Goal: Information Seeking & Learning: Check status

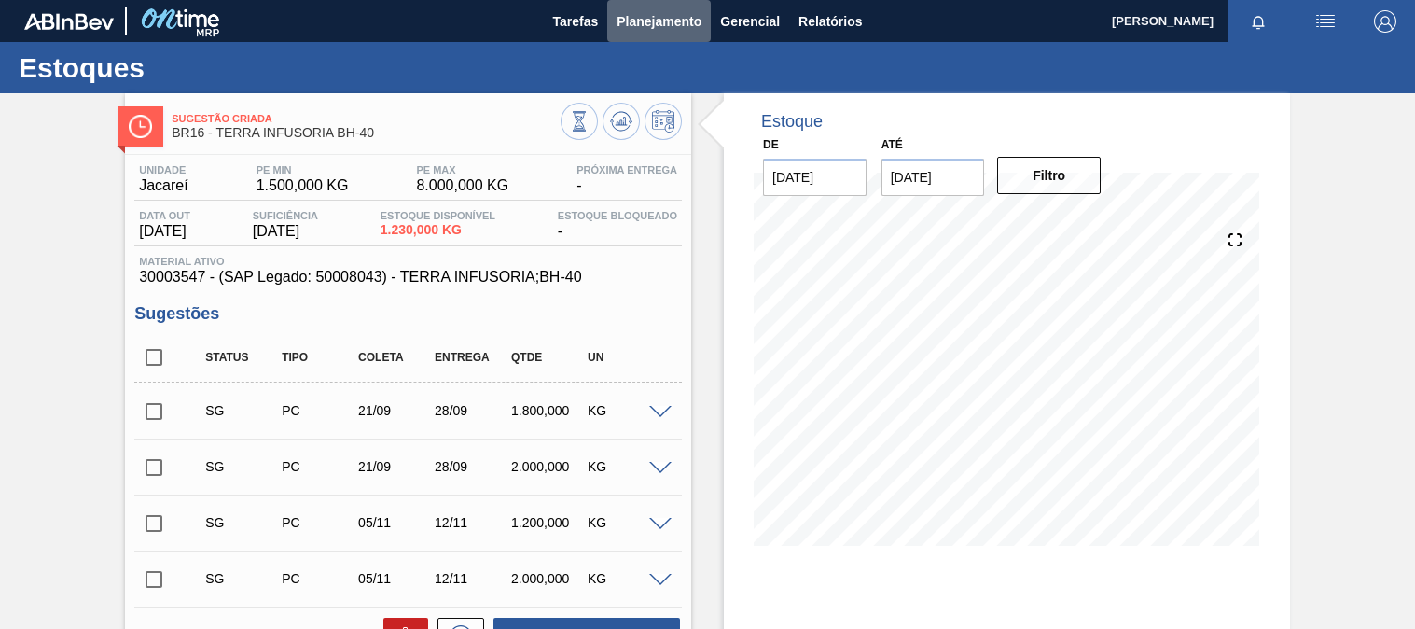
click at [651, 16] on span "Planejamento" at bounding box center [659, 21] width 85 height 22
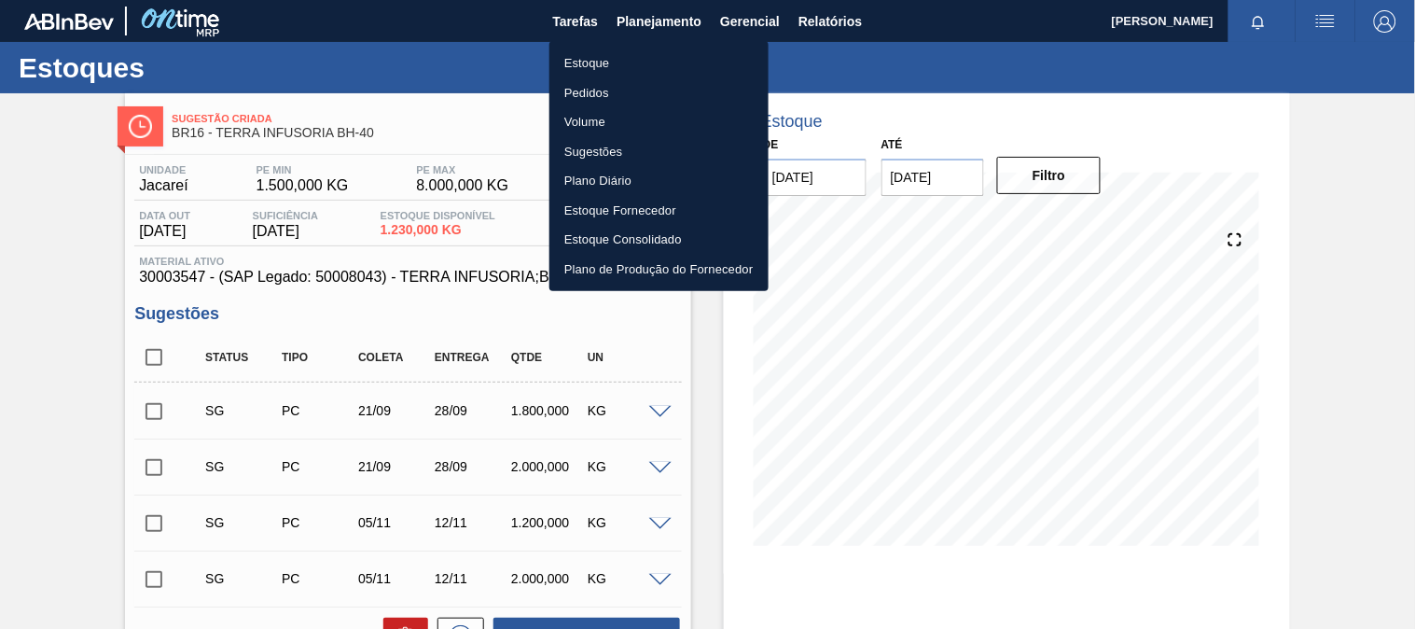
click at [611, 58] on li "Estoque" at bounding box center [658, 64] width 219 height 30
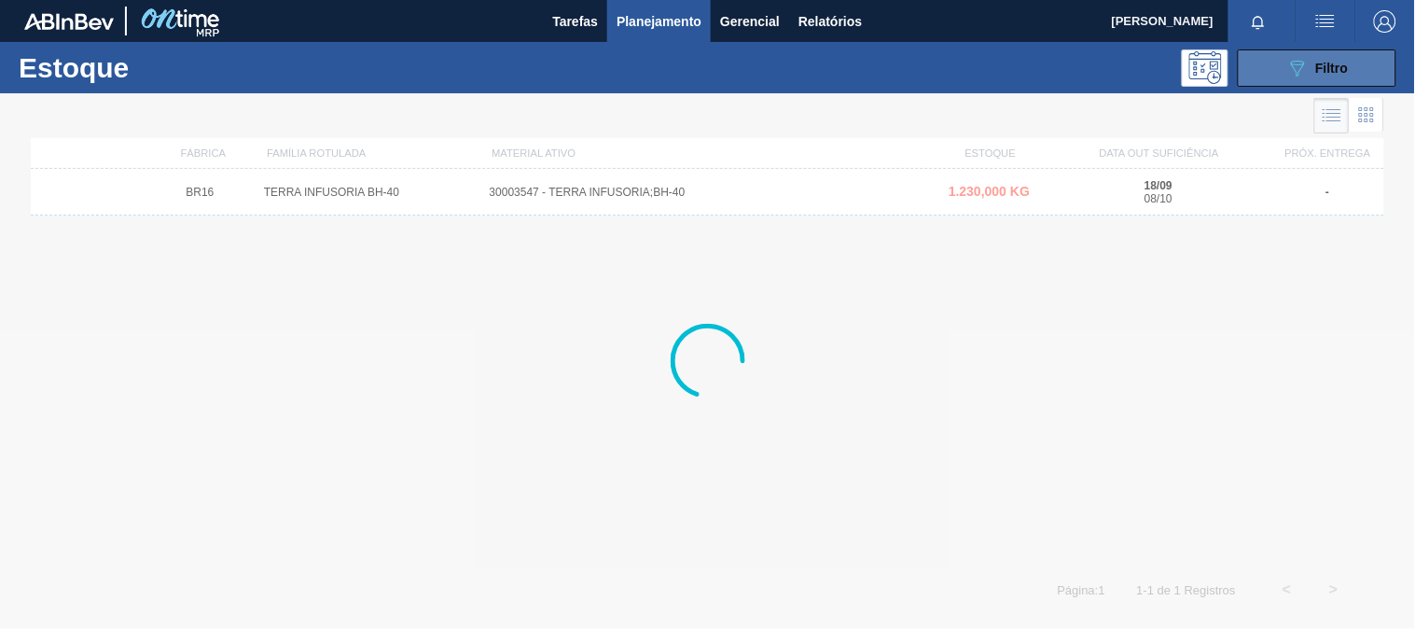
click at [1272, 66] on button "089F7B8B-B2A5-4AFE-B5C0-19BA573D28AC Filtro" at bounding box center [1317, 67] width 159 height 37
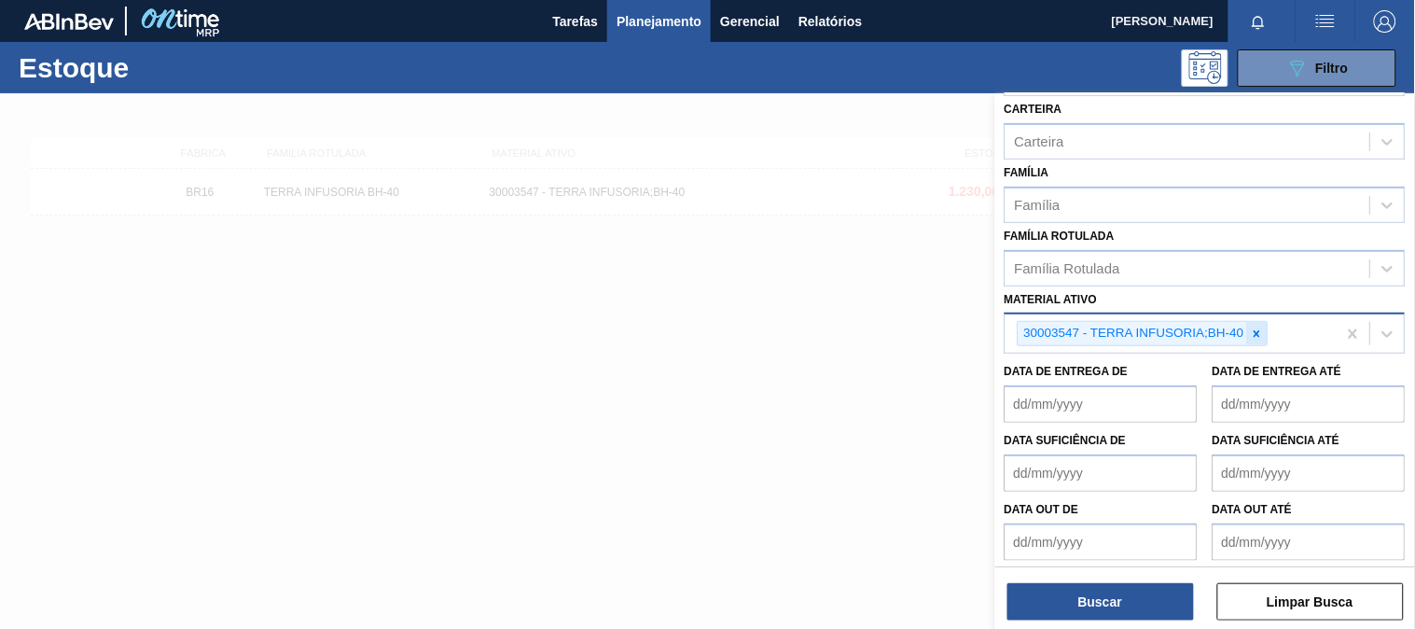
click at [1253, 329] on icon at bounding box center [1257, 333] width 13 height 13
paste ativo "30008416"
type ativo "30008416"
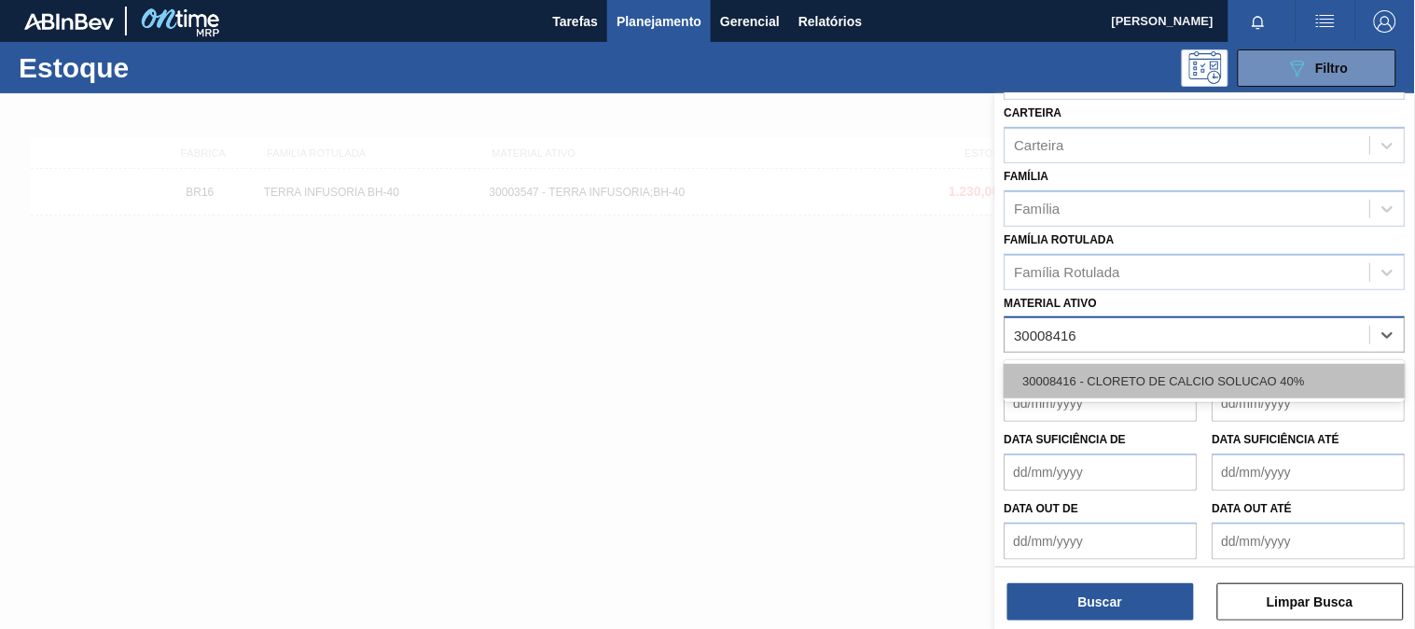
click at [1058, 371] on div "30008416 - CLORETO DE CALCIO SOLUCAO 40%" at bounding box center [1205, 381] width 401 height 35
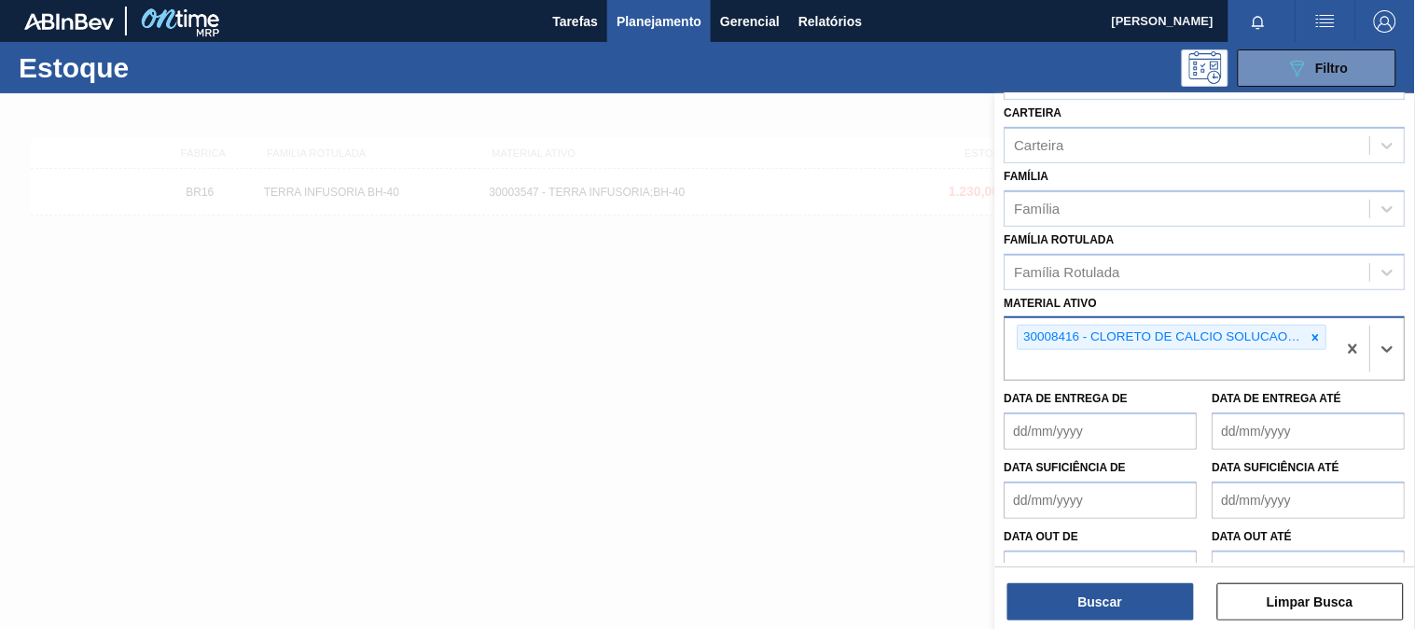
scroll to position [259, 0]
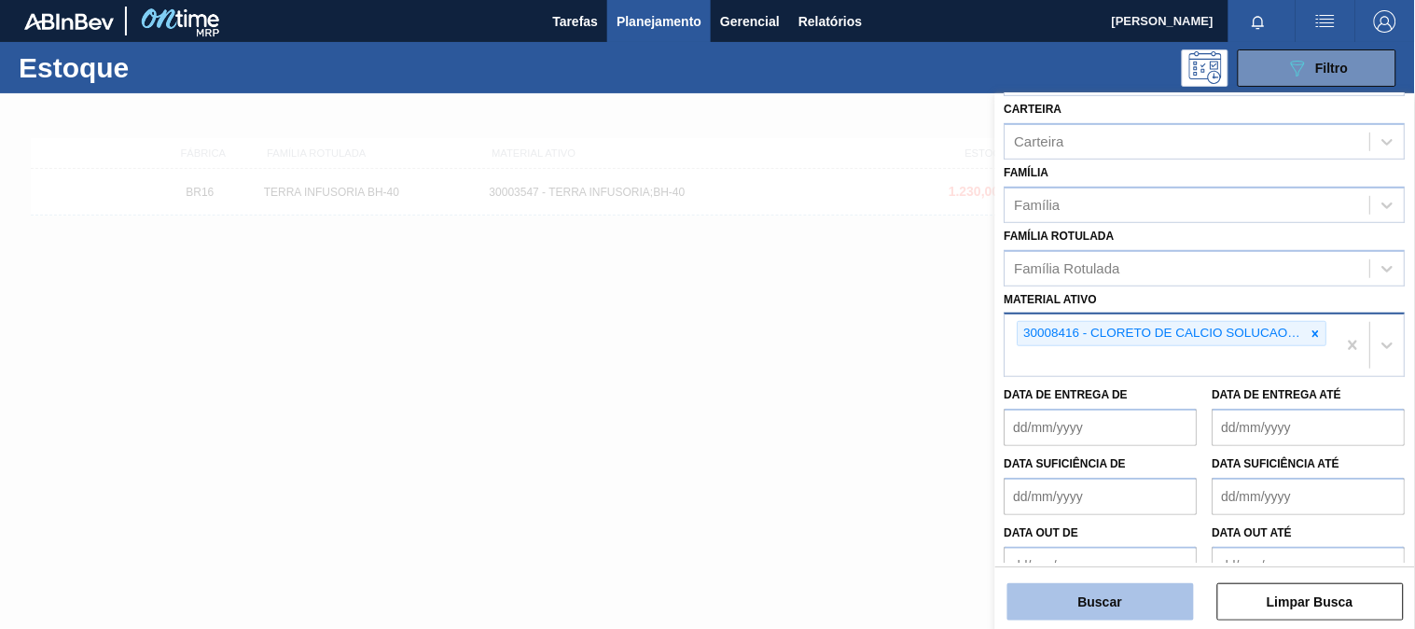
click at [1090, 595] on button "Buscar" at bounding box center [1100, 601] width 187 height 37
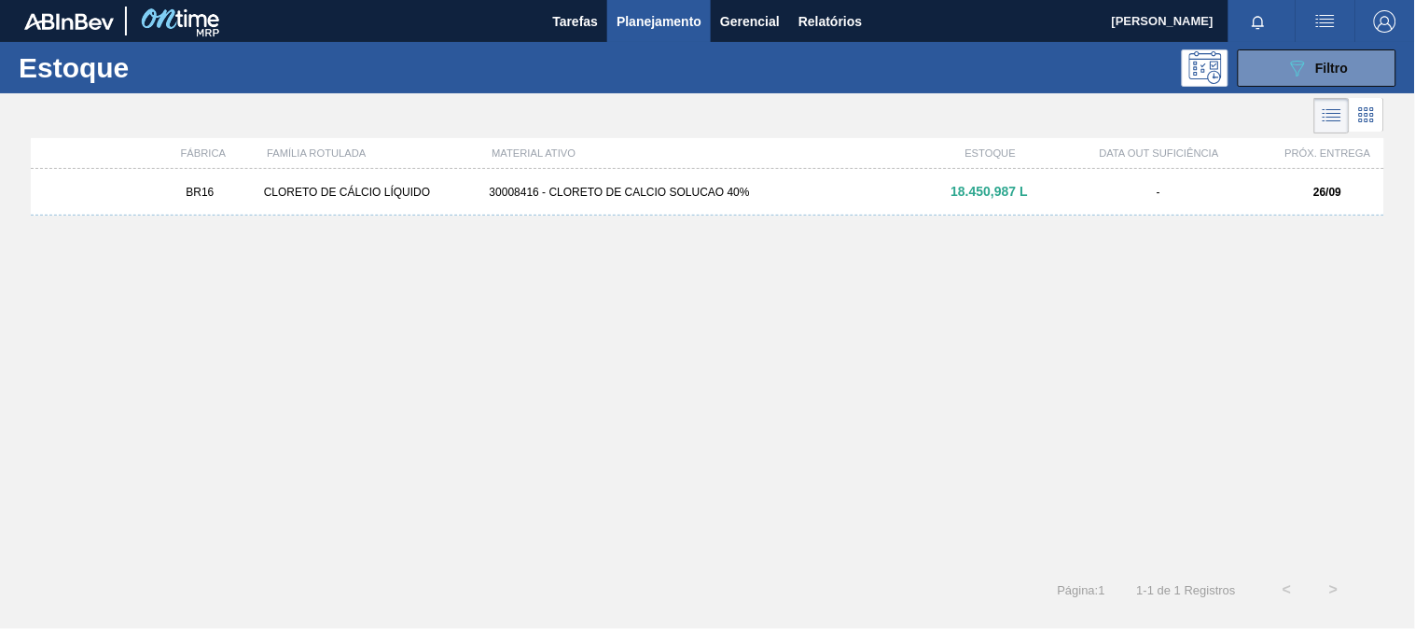
click at [707, 212] on div "BR16 CLORETO DE CÁLCIO LÍQUIDO 30008416 - CLORETO DE CALCIO SOLUCAO 40% 18.450,…" at bounding box center [708, 192] width 1354 height 47
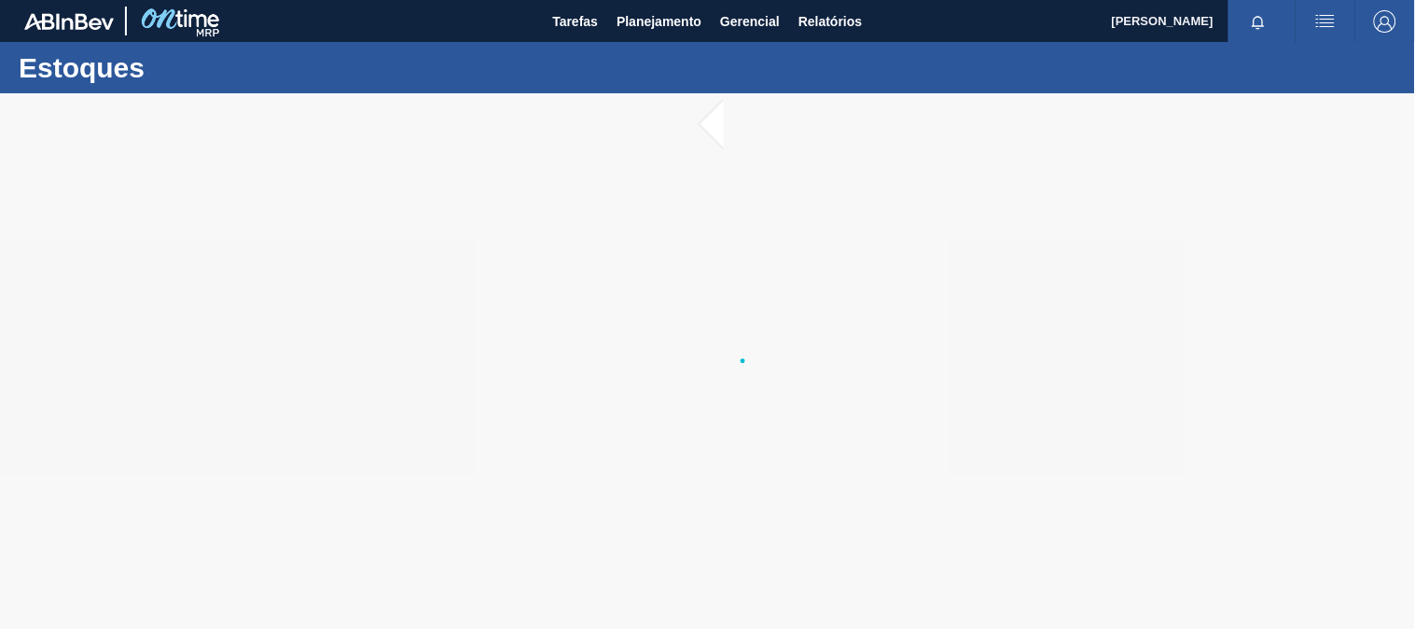
click at [705, 193] on main "Tarefas Planejamento Gerencial Relatórios [PERSON_NAME] todas como lido Estoques" at bounding box center [707, 314] width 1415 height 629
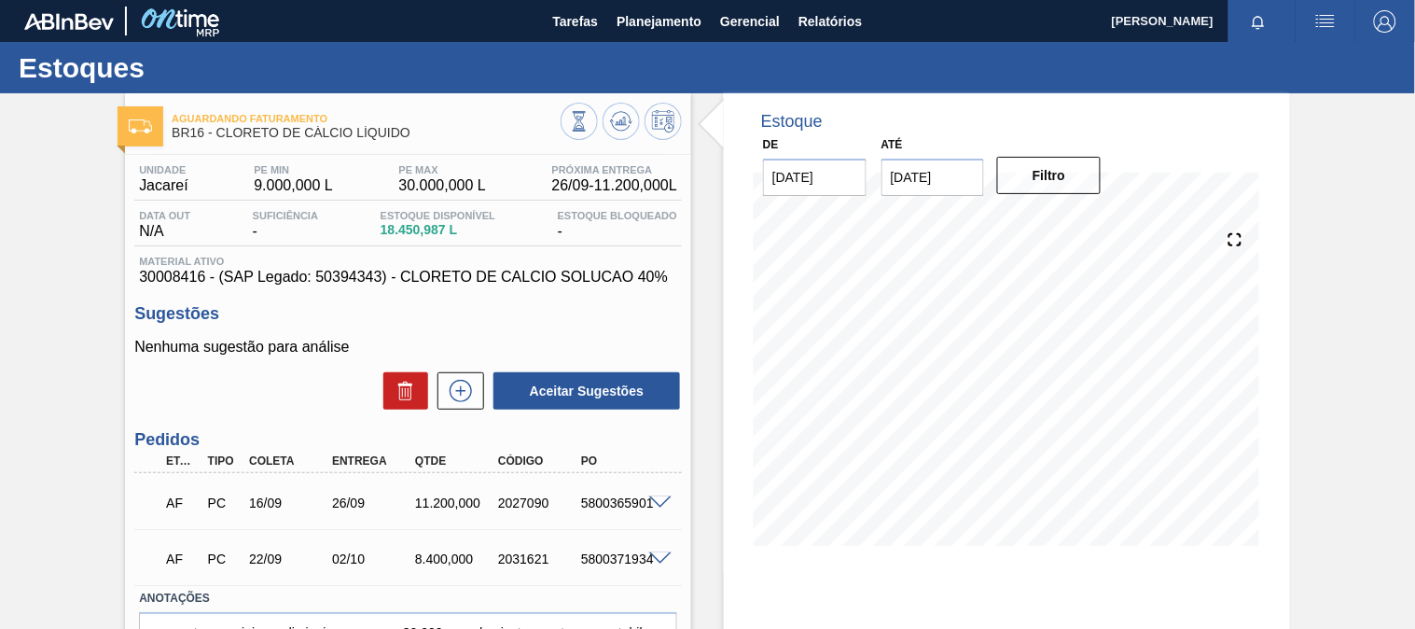
click at [603, 563] on div "5800371934" at bounding box center [621, 558] width 91 height 15
copy div "5800371934"
drag, startPoint x: 619, startPoint y: 274, endPoint x: 612, endPoint y: 264, distance: 12.7
click at [618, 274] on span "30008416 - (SAP Legado: 50394343) - CLORETO DE CALCIO SOLUCAO 40%" at bounding box center [408, 277] width 538 height 17
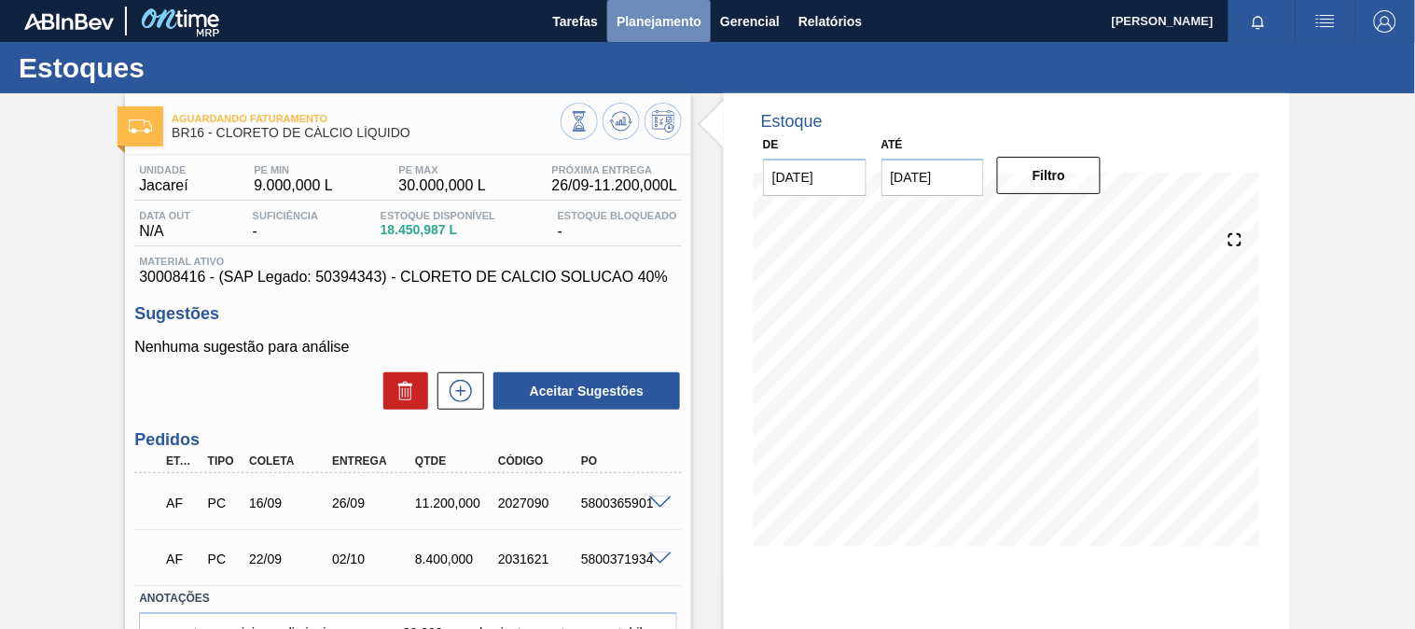
click at [683, 24] on span "Planejamento" at bounding box center [659, 21] width 85 height 22
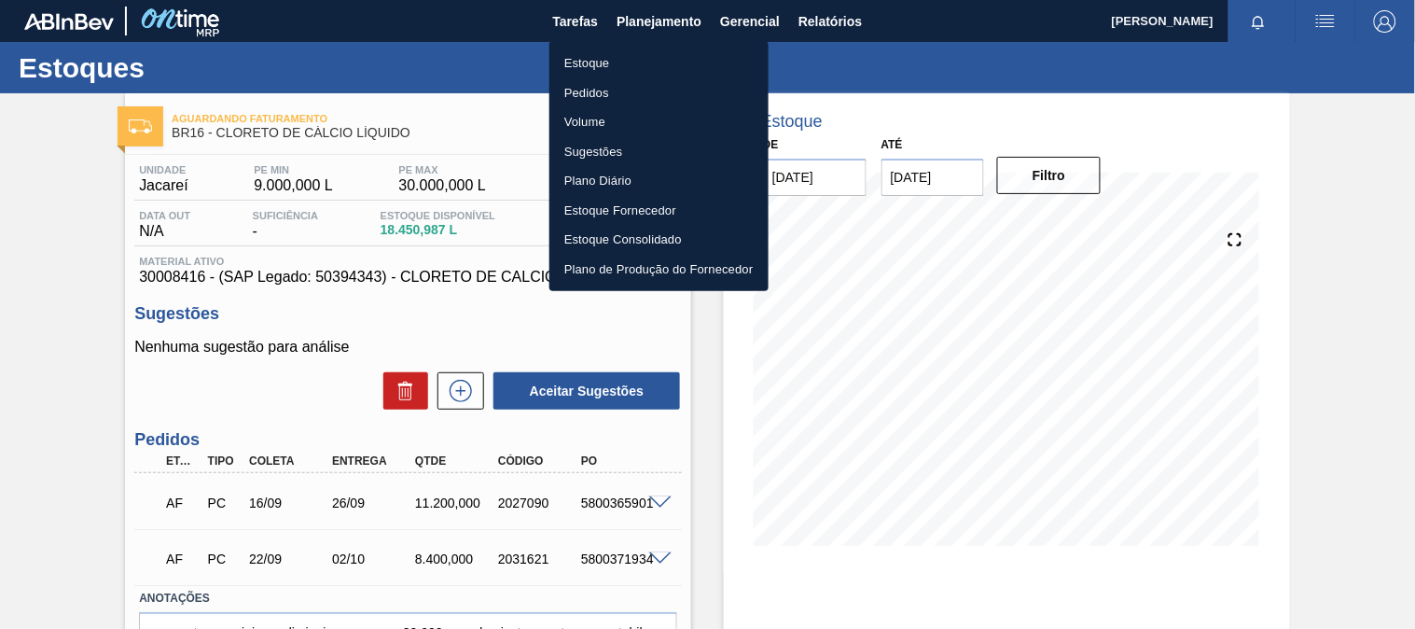
click at [618, 62] on li "Estoque" at bounding box center [658, 64] width 219 height 30
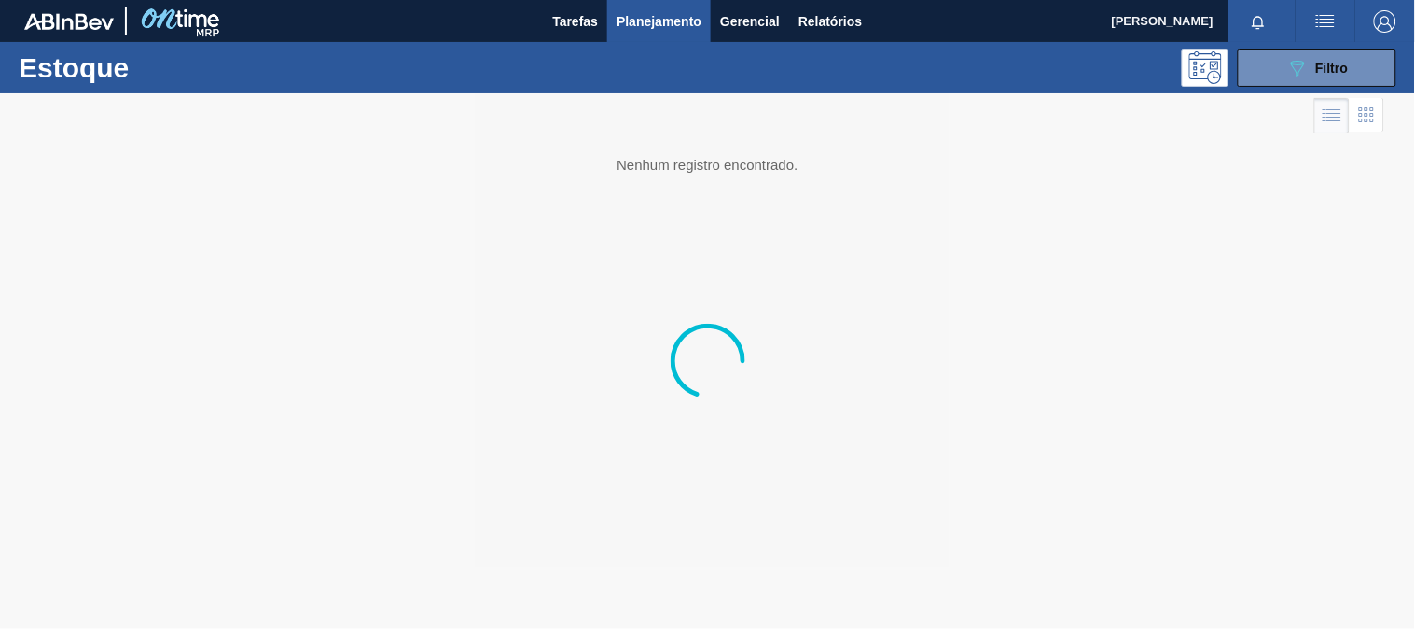
click at [1270, 90] on div "Estoque 089F7B8B-B2A5-4AFE-B5C0-19BA573D28AC Filtro" at bounding box center [707, 67] width 1415 height 51
click at [1284, 62] on button "089F7B8B-B2A5-4AFE-B5C0-19BA573D28AC Filtro" at bounding box center [1317, 67] width 159 height 37
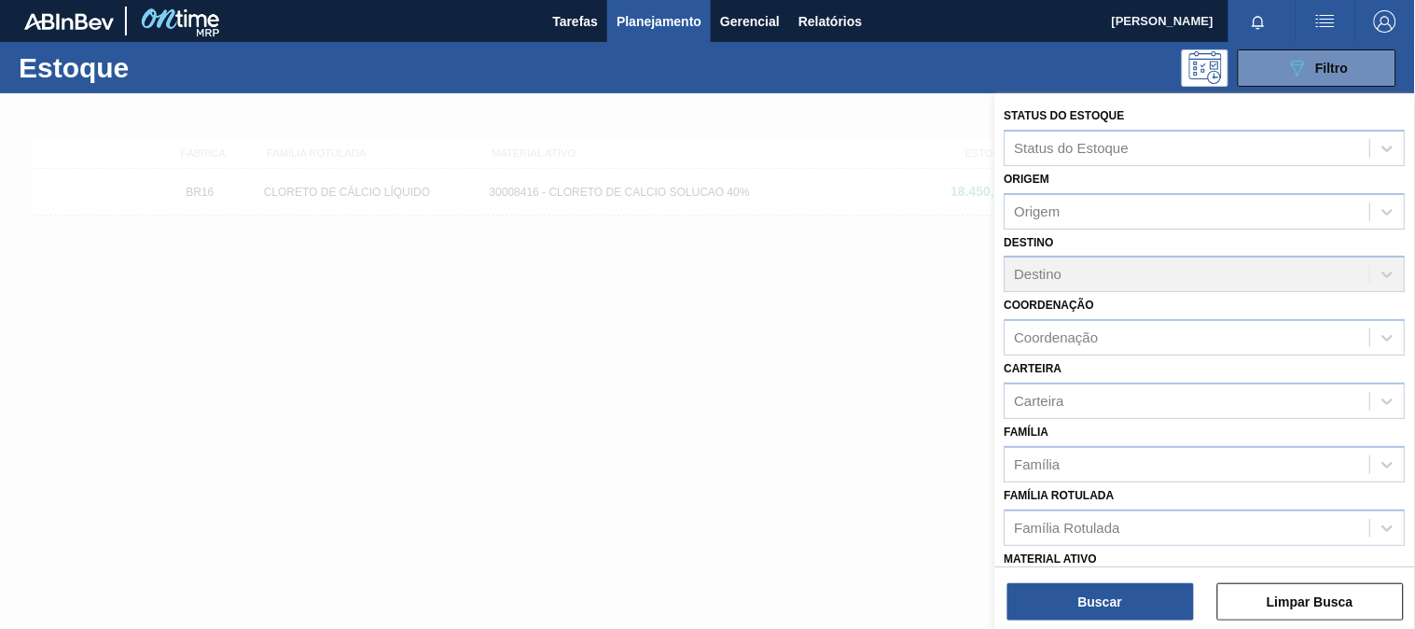
scroll to position [283, 0]
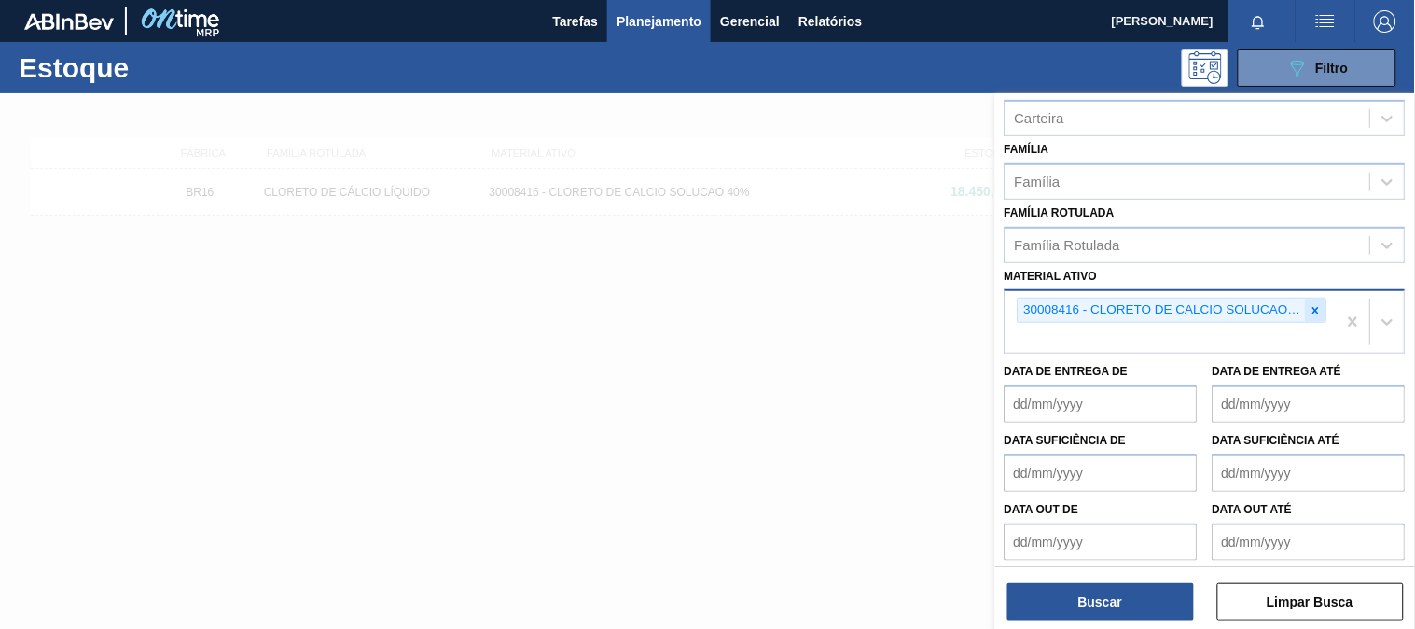
click at [1319, 306] on icon at bounding box center [1316, 310] width 13 height 13
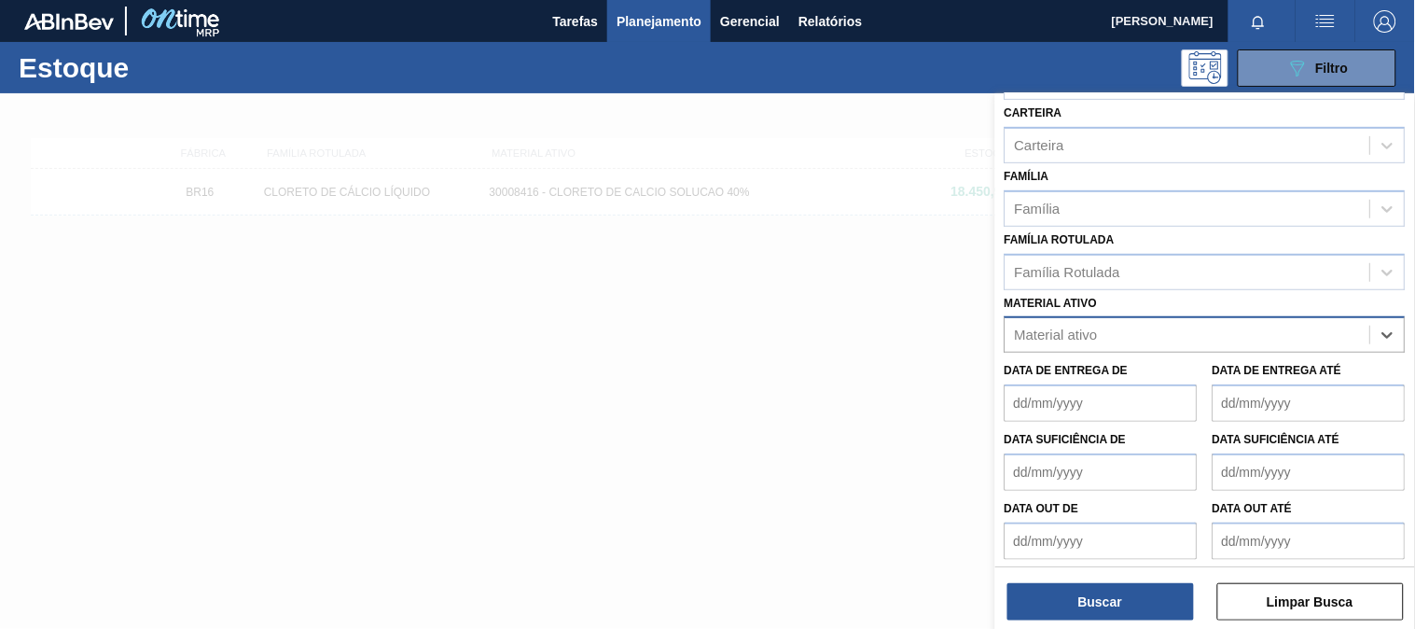
paste ativo "30003175"
type ativo "30003175"
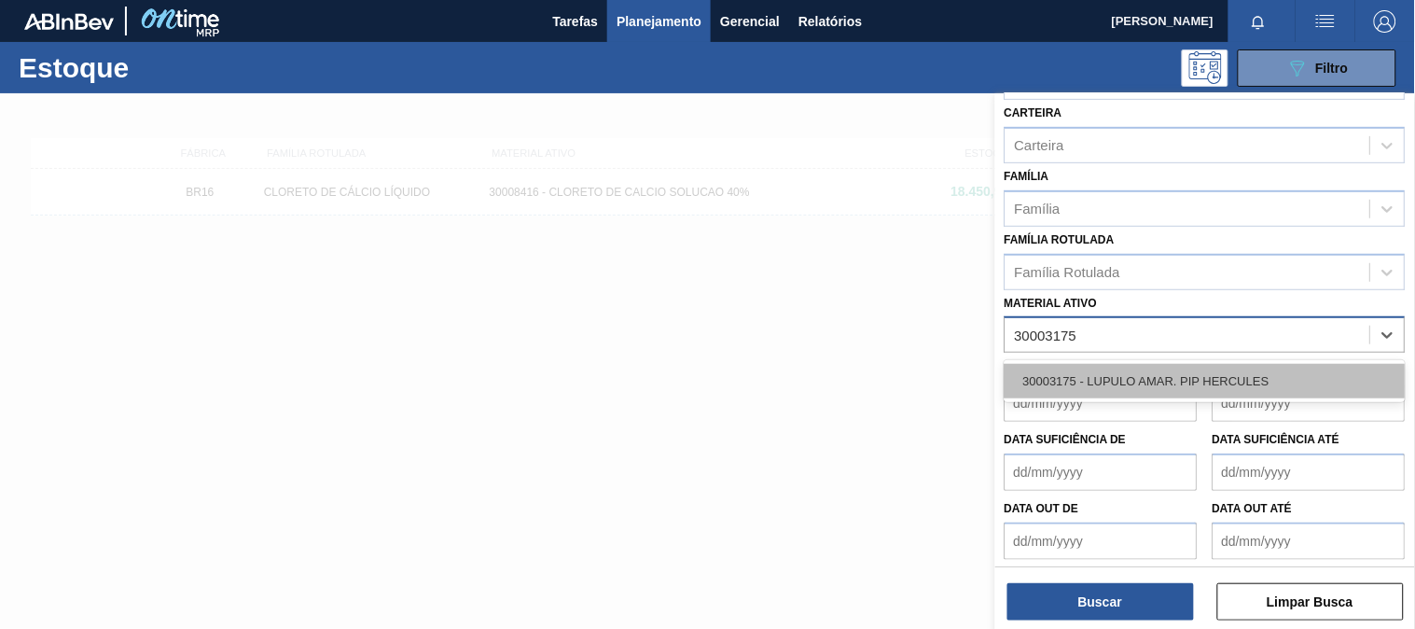
click at [1046, 368] on div "30003175 - LUPULO AMAR. PIP HERCULES" at bounding box center [1205, 381] width 401 height 35
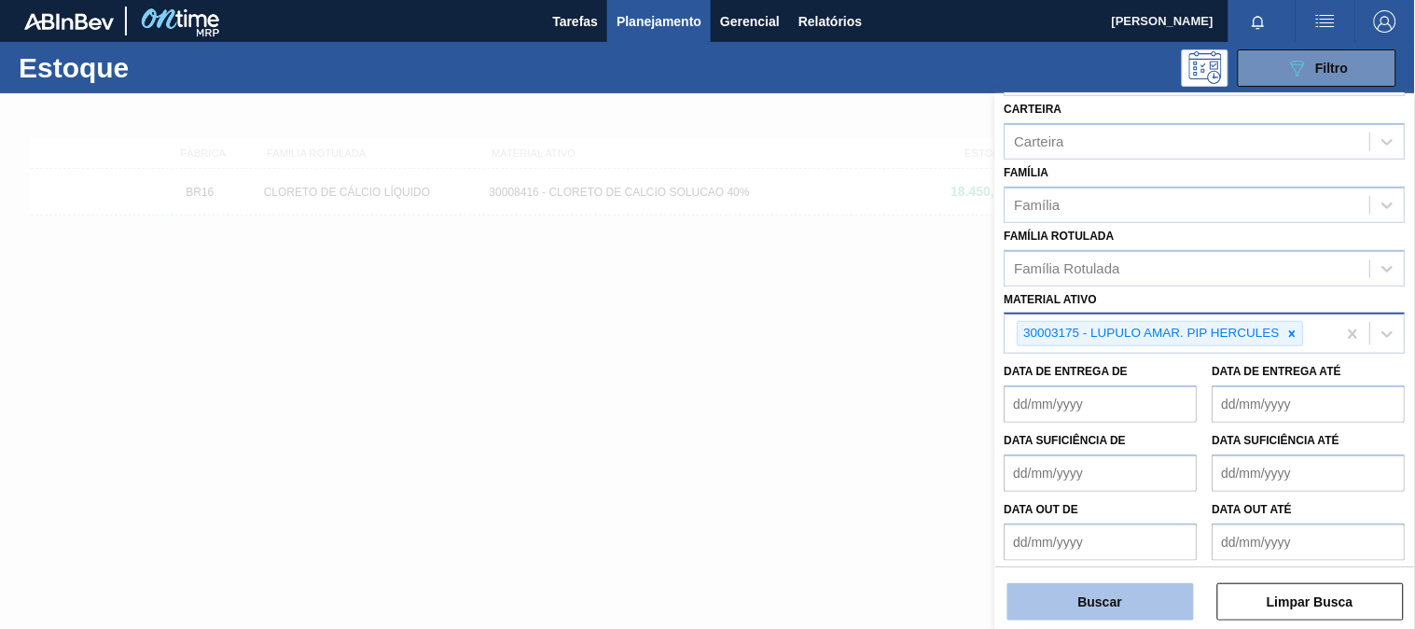
click at [1084, 601] on button "Buscar" at bounding box center [1100, 601] width 187 height 37
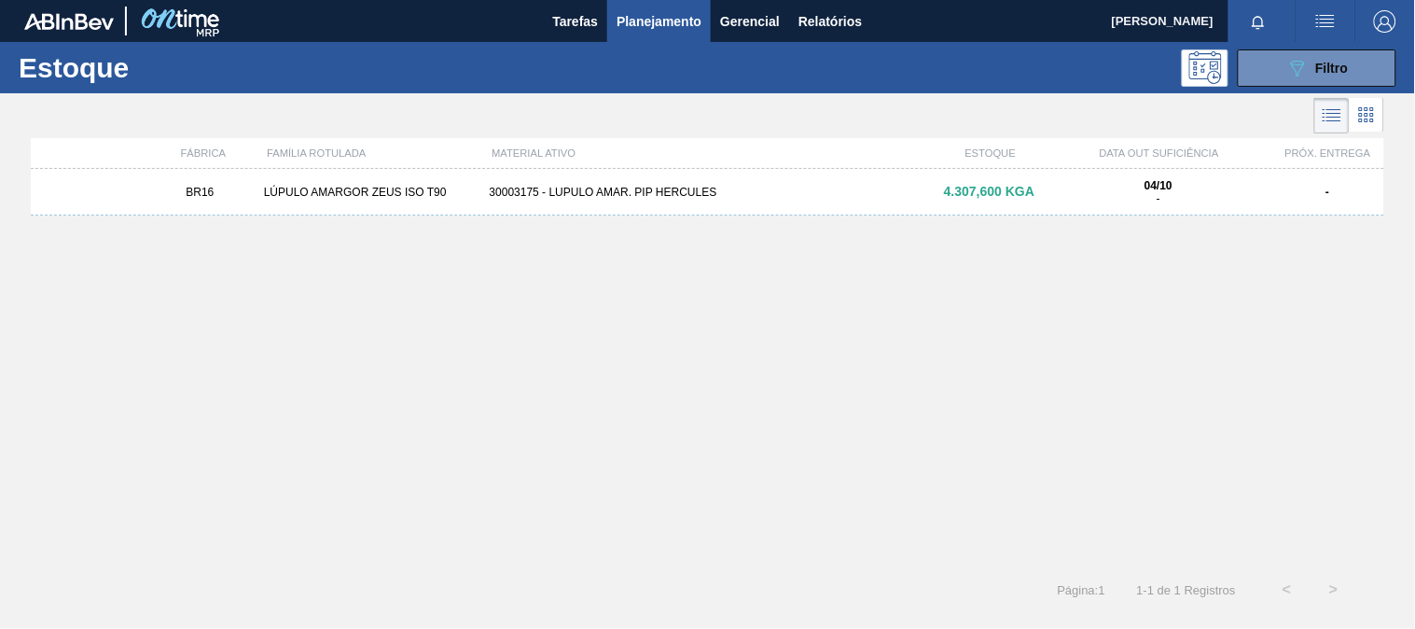
click at [625, 184] on div "BR16 LÚPULO AMARGOR ZEUS ISO T90 30003175 - LUPULO AMAR. PIP HERCULES 4.307,600…" at bounding box center [708, 192] width 1354 height 47
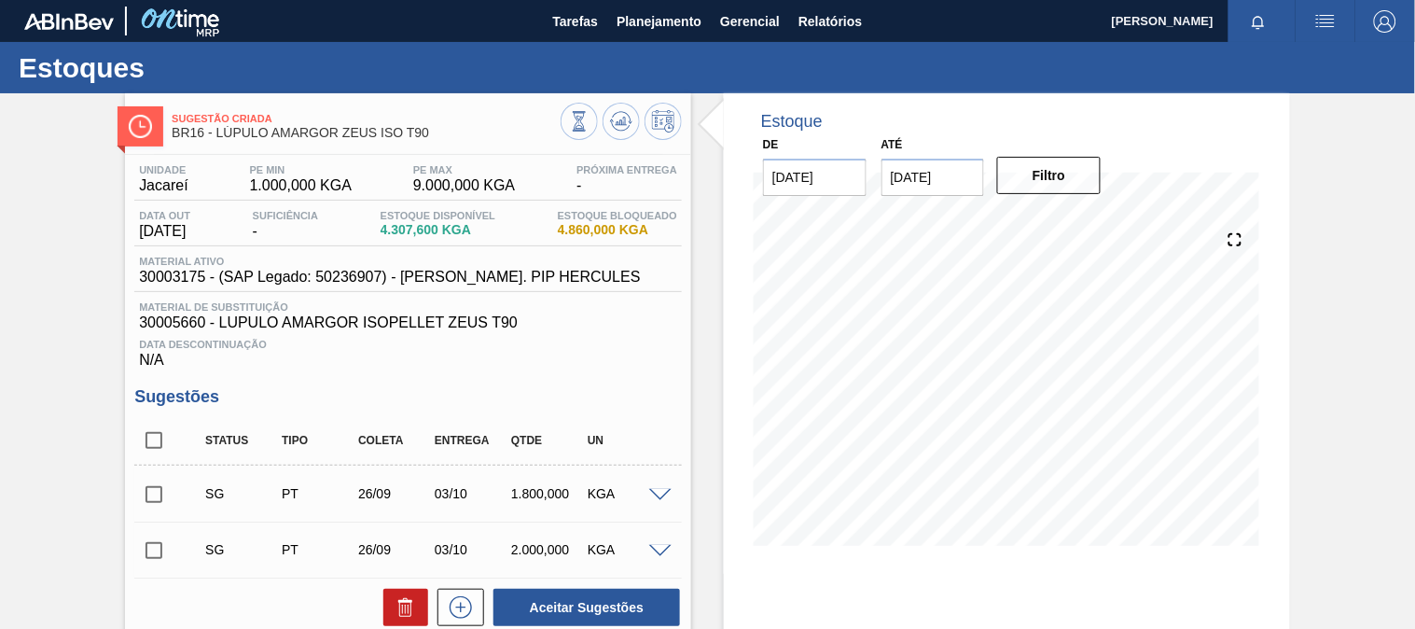
click at [48, 355] on div "Sugestão Criada BR16 - LÚPULO AMARGOR ZEUS ISO T90 Unidade Jacareí PE MIN 1.000…" at bounding box center [707, 479] width 1415 height 772
